Goal: Information Seeking & Learning: Find specific page/section

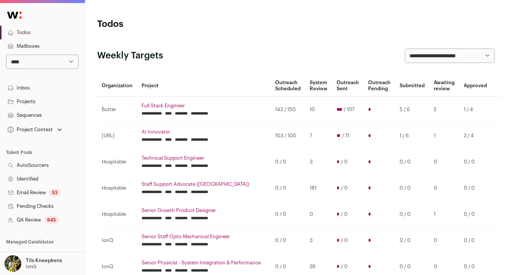
click at [54, 104] on link "Projects" at bounding box center [42, 102] width 85 height 14
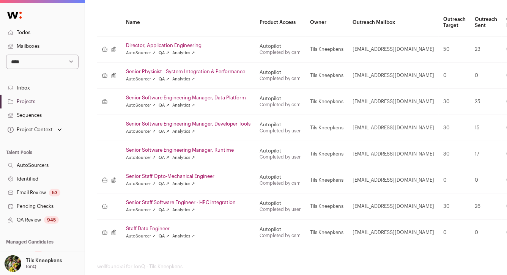
scroll to position [110, 0]
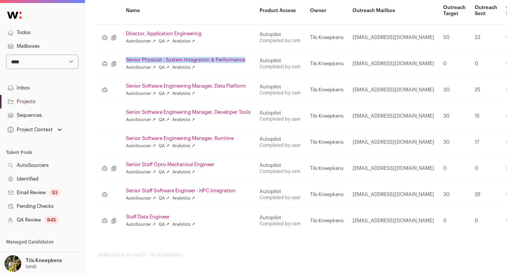
drag, startPoint x: 120, startPoint y: 60, endPoint x: 252, endPoint y: 57, distance: 132.1
click at [252, 57] on tr "Job listing Intake Senior Physicist - System Integration & Performance AutoSour…" at bounding box center [399, 63] width 605 height 26
copy link "Senior Physicist - System Integration & Performance"
click at [254, 143] on td "Senior Software Engineering Manager, Runtime AutoSourcer ↗ QA ↗ Analytics ↗" at bounding box center [188, 142] width 134 height 26
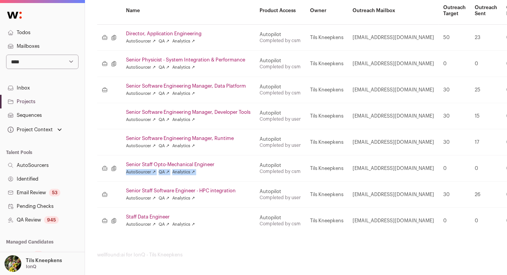
drag, startPoint x: 259, startPoint y: 161, endPoint x: 251, endPoint y: 161, distance: 8.3
click at [251, 161] on tr "Job listing Intake Senior Staff Opto-Mechanical Engineer AutoSourcer ↗ QA ↗ Ana…" at bounding box center [399, 168] width 605 height 26
click at [119, 162] on td "Job listing Intake" at bounding box center [109, 168] width 24 height 26
drag, startPoint x: 121, startPoint y: 163, endPoint x: 220, endPoint y: 166, distance: 99.1
click at [220, 166] on td "Senior Staff Opto-Mechanical Engineer AutoSourcer ↗ QA ↗ Analytics ↗" at bounding box center [188, 168] width 134 height 26
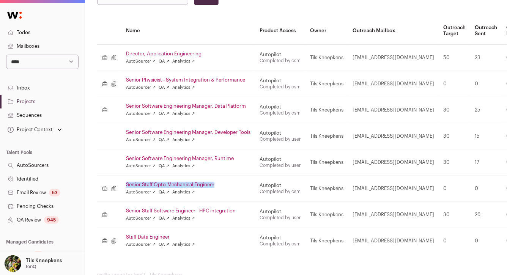
scroll to position [95, 0]
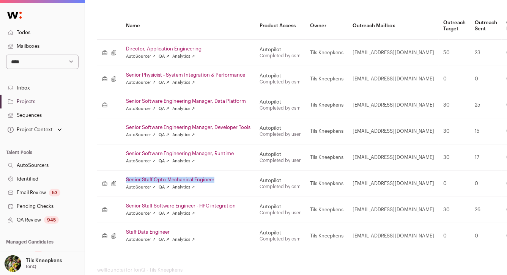
copy link "Senior Staff Opto-Mechanical Engineer"
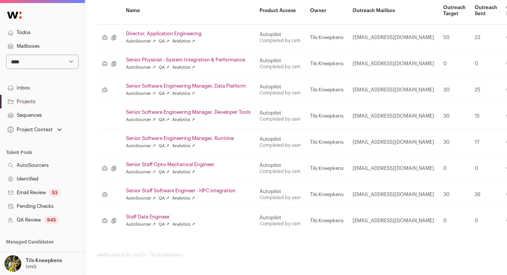
click at [255, 19] on th "Name" at bounding box center [188, 11] width 134 height 28
drag, startPoint x: 121, startPoint y: 34, endPoint x: 209, endPoint y: 35, distance: 88.0
click at [209, 35] on td "Director, Application Engineering AutoSourcer ↗ QA ↗ Analytics ↗" at bounding box center [188, 37] width 134 height 26
copy link "Director, Application Engineering"
click at [107, 110] on td at bounding box center [109, 116] width 24 height 26
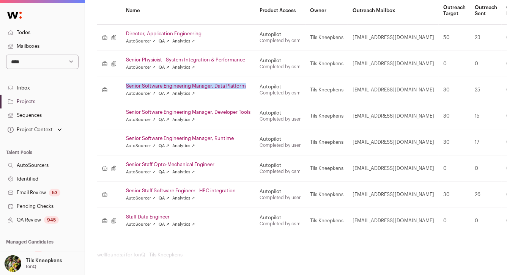
drag, startPoint x: 116, startPoint y: 85, endPoint x: 252, endPoint y: 85, distance: 136.2
click at [252, 85] on tr "Job listing Senior Software Engineering Manager, Data Platform AutoSourcer ↗ QA…" at bounding box center [399, 90] width 605 height 26
copy link "Senior Software Engineering Manager, Data Platform"
click at [116, 135] on td at bounding box center [109, 142] width 24 height 26
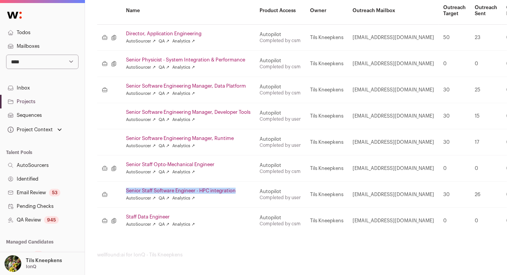
drag, startPoint x: 122, startPoint y: 190, endPoint x: 240, endPoint y: 192, distance: 118.4
click at [240, 192] on td "Senior Staff Software Engineer - HPC integration AutoSourcer ↗ QA ↗ Analytics ↗" at bounding box center [188, 194] width 134 height 26
copy link "Senior Staff Software Engineer - HPC integration"
click at [118, 209] on td "Job listing Intake" at bounding box center [109, 221] width 24 height 26
drag, startPoint x: 122, startPoint y: 216, endPoint x: 176, endPoint y: 216, distance: 53.9
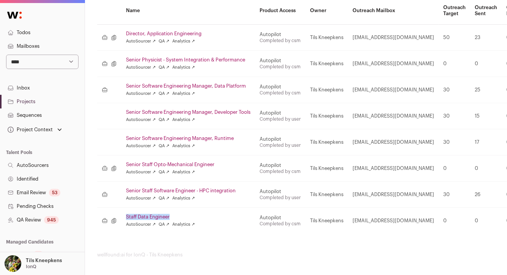
click at [176, 216] on td "Staff Data Engineer AutoSourcer ↗ QA ↗ Analytics ↗" at bounding box center [188, 221] width 134 height 26
copy link "Staff Data Engineer"
click at [230, 225] on div "AutoSourcer ↗ QA ↗ Analytics ↗" at bounding box center [188, 225] width 124 height 6
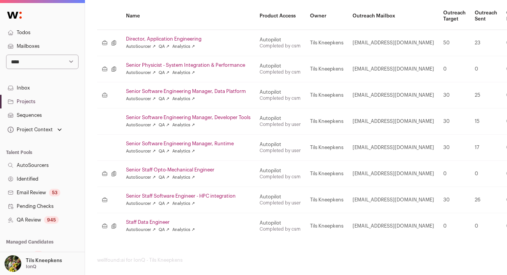
scroll to position [102, 0]
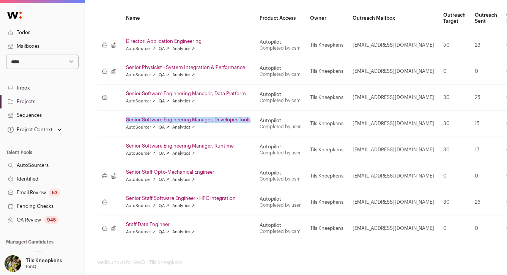
drag, startPoint x: 121, startPoint y: 118, endPoint x: 255, endPoint y: 120, distance: 133.2
click at [255, 120] on td "Senior Software Engineering Manager, Developer Tools AutoSourcer ↗ QA ↗ Analyti…" at bounding box center [188, 123] width 134 height 26
copy link "Senior Software Engineering Manager, Developer Tools"
click at [224, 81] on td "Senior Physicist - System Integration & Performance AutoSourcer ↗ QA ↗ Analytic…" at bounding box center [188, 71] width 134 height 26
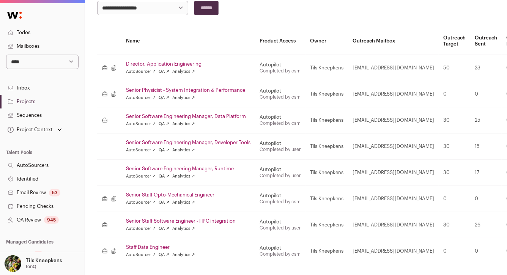
scroll to position [48, 0]
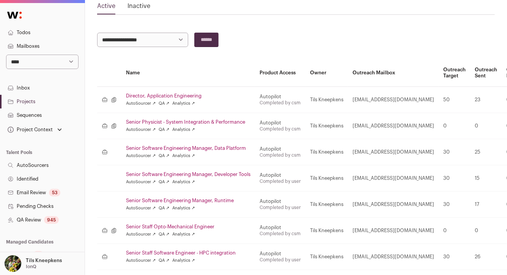
click at [143, 6] on link "Inactive" at bounding box center [138, 8] width 23 height 12
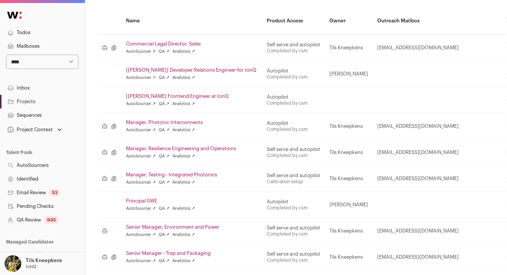
scroll to position [101, 0]
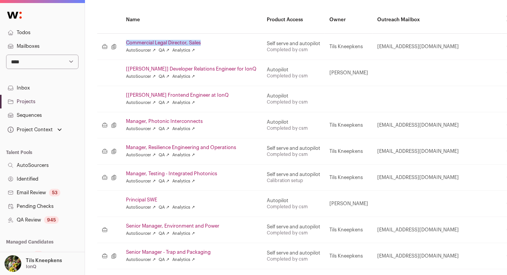
drag, startPoint x: 122, startPoint y: 41, endPoint x: 206, endPoint y: 42, distance: 83.5
click at [206, 42] on td "Commercial Legal Director, Sales AutoSourcer ↗ QA ↗ Analytics ↗" at bounding box center [191, 46] width 141 height 26
copy link "Commercial Legal Director, Sales"
click at [264, 86] on td "Autopilot Completed by csm" at bounding box center [293, 99] width 63 height 26
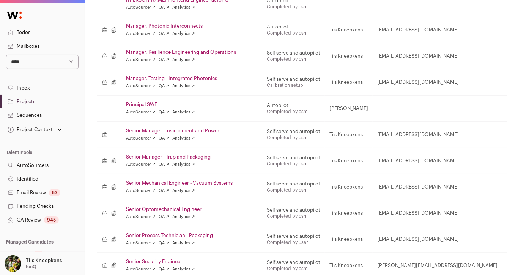
scroll to position [205, 0]
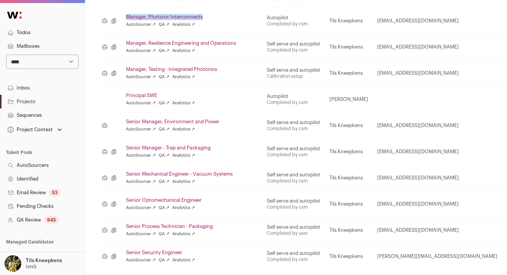
drag, startPoint x: 124, startPoint y: 15, endPoint x: 206, endPoint y: 15, distance: 82.3
click at [206, 15] on td "Manager, Photonic Interconnects AutoSourcer ↗ QA ↗ Analytics ↗" at bounding box center [191, 21] width 141 height 26
copy link "Manager, Photonic Interconnects"
click at [188, 84] on td "Manager, Testing - Integrated Photonics AutoSourcer ↗ QA ↗ Analytics ↗" at bounding box center [191, 73] width 141 height 26
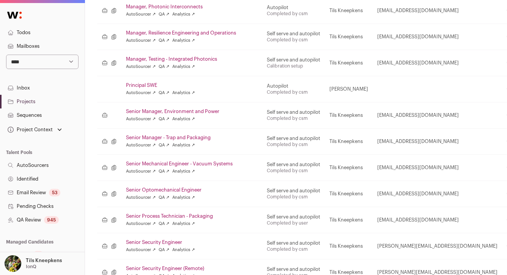
scroll to position [217, 0]
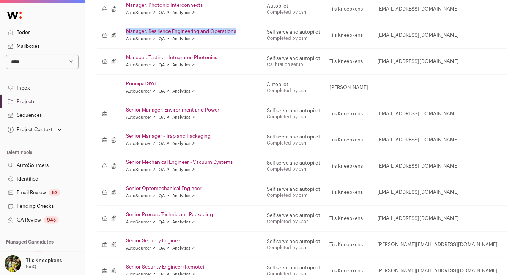
drag, startPoint x: 123, startPoint y: 32, endPoint x: 241, endPoint y: 33, distance: 118.4
click at [241, 33] on td "Manager, Resilience Engineering and Operations AutoSourcer ↗ QA ↗ Analytics ↗" at bounding box center [191, 35] width 141 height 26
copy link "Manager, Resilience Engineering and Operations"
click at [113, 87] on td at bounding box center [109, 87] width 24 height 26
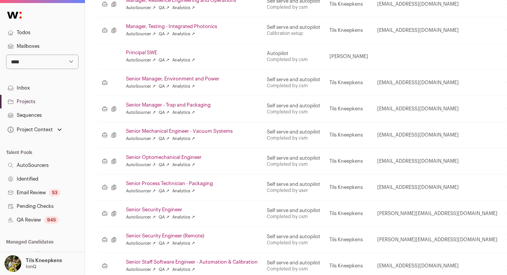
scroll to position [253, 0]
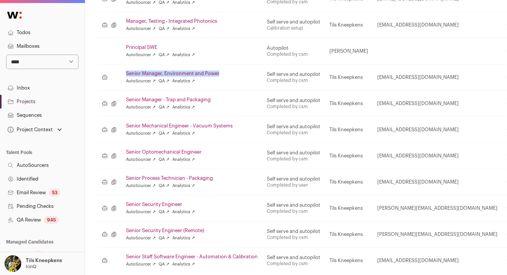
drag, startPoint x: 122, startPoint y: 72, endPoint x: 219, endPoint y: 74, distance: 97.5
click at [219, 74] on td "Senior Manager, Environment and Power AutoSourcer ↗ QA ↗ Analytics ↗" at bounding box center [191, 77] width 141 height 26
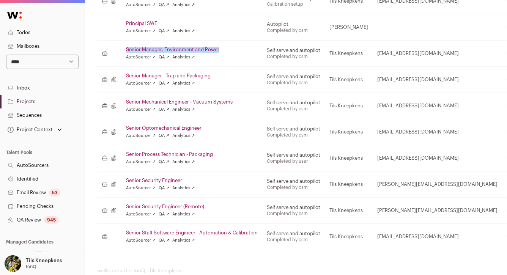
scroll to position [293, 0]
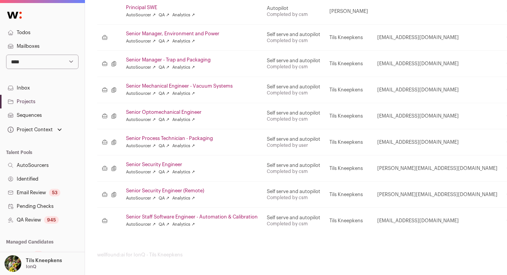
click at [121, 58] on td "Senior Manager - Trap and Packaging AutoSourcer ↗ QA ↗ Analytics ↗" at bounding box center [191, 63] width 141 height 26
drag, startPoint x: 121, startPoint y: 58, endPoint x: 214, endPoint y: 58, distance: 92.6
click at [214, 58] on td "Senior Manager - Trap and Packaging AutoSourcer ↗ QA ↗ Analytics ↗" at bounding box center [191, 63] width 141 height 26
click at [167, 99] on td "Senior Mechanical Engineer - Vacuum Systems AutoSourcer ↗ QA ↗ Analytics ↗" at bounding box center [191, 90] width 141 height 26
drag, startPoint x: 123, startPoint y: 85, endPoint x: 235, endPoint y: 85, distance: 111.9
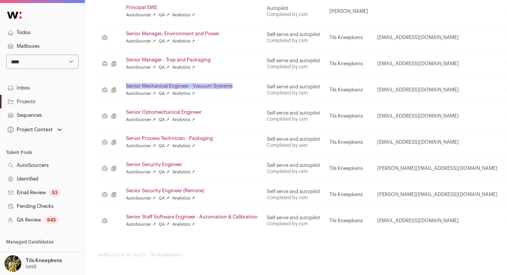
click at [235, 85] on td "Senior Mechanical Engineer - Vacuum Systems AutoSourcer ↗ QA ↗ Analytics ↗" at bounding box center [191, 90] width 141 height 26
click at [139, 104] on td "Senior Optomechanical Engineer AutoSourcer ↗ QA ↗ Analytics ↗" at bounding box center [191, 116] width 141 height 26
drag, startPoint x: 123, startPoint y: 110, endPoint x: 205, endPoint y: 111, distance: 82.3
click at [205, 111] on td "Senior Optomechanical Engineer AutoSourcer ↗ QA ↗ Analytics ↗" at bounding box center [191, 116] width 141 height 26
click at [120, 135] on td "Job listing Intake" at bounding box center [109, 142] width 24 height 26
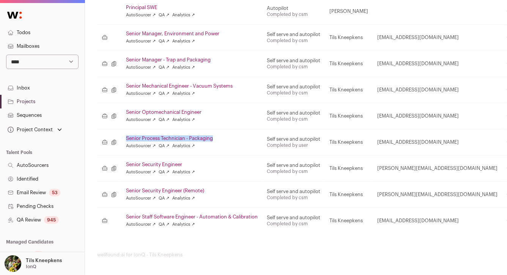
drag, startPoint x: 122, startPoint y: 137, endPoint x: 217, endPoint y: 137, distance: 94.9
click at [217, 136] on td "Senior Process Technician - Packaging AutoSourcer ↗ QA ↗ Analytics ↗" at bounding box center [191, 142] width 141 height 26
click at [122, 162] on td "Senior Security Engineer AutoSourcer ↗ QA ↗ Analytics ↗" at bounding box center [191, 168] width 141 height 26
drag, startPoint x: 124, startPoint y: 163, endPoint x: 185, endPoint y: 162, distance: 61.5
click at [185, 162] on td "Senior Security Engineer AutoSourcer ↗ QA ↗ Analytics ↗" at bounding box center [191, 168] width 141 height 26
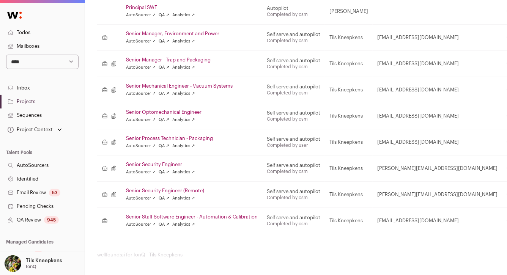
click at [120, 187] on td "Job listing Intake" at bounding box center [109, 194] width 24 height 26
drag, startPoint x: 124, startPoint y: 190, endPoint x: 168, endPoint y: 190, distance: 44.8
click at [168, 190] on td "Senior Security Engineer (Remote) AutoSourcer ↗ QA ↗ Analytics ↗" at bounding box center [191, 194] width 141 height 26
click at [124, 206] on td "Senior Security Engineer (Remote) AutoSourcer ↗ QA ↗ Analytics ↗" at bounding box center [191, 194] width 141 height 26
drag, startPoint x: 123, startPoint y: 217, endPoint x: 260, endPoint y: 217, distance: 136.2
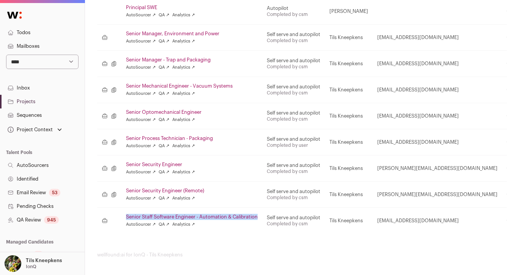
click at [260, 217] on td "Senior Staff Software Engineer - Automation & Calibration AutoSourcer ↗ QA ↗ An…" at bounding box center [191, 221] width 141 height 26
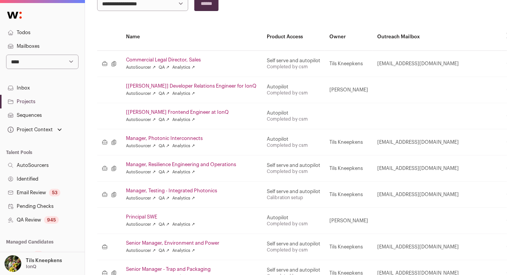
scroll to position [83, 0]
click at [246, 65] on div "AutoSourcer ↗ QA ↗ Analytics ↗" at bounding box center [192, 68] width 132 height 6
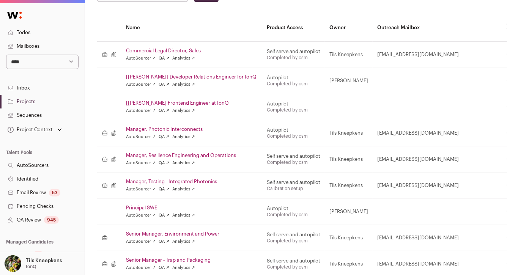
scroll to position [101, 0]
